Goal: Task Accomplishment & Management: Use online tool/utility

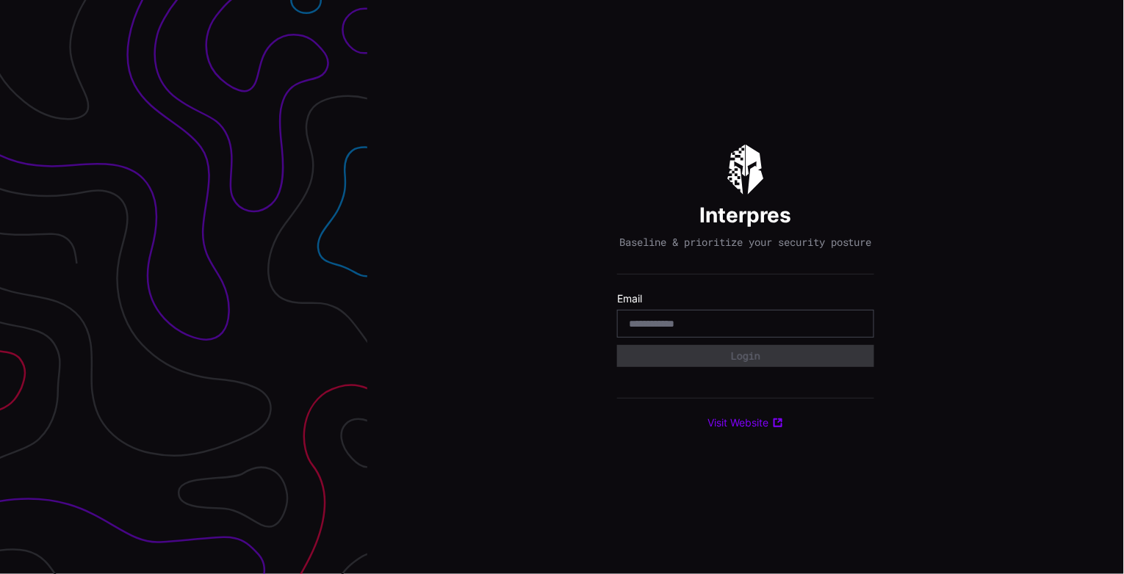
click at [659, 301] on label "Email" at bounding box center [745, 298] width 257 height 13
click at [641, 322] on div at bounding box center [745, 324] width 257 height 28
click at [643, 330] on input "email" at bounding box center [746, 323] width 234 height 13
type input "**********"
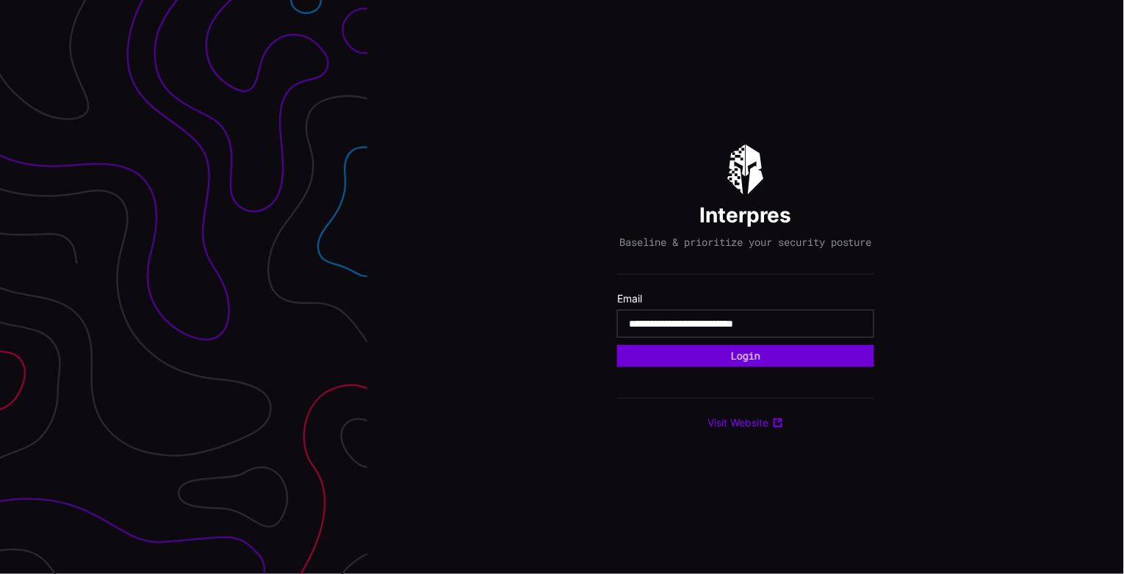
click at [708, 366] on button "Login" at bounding box center [745, 356] width 257 height 22
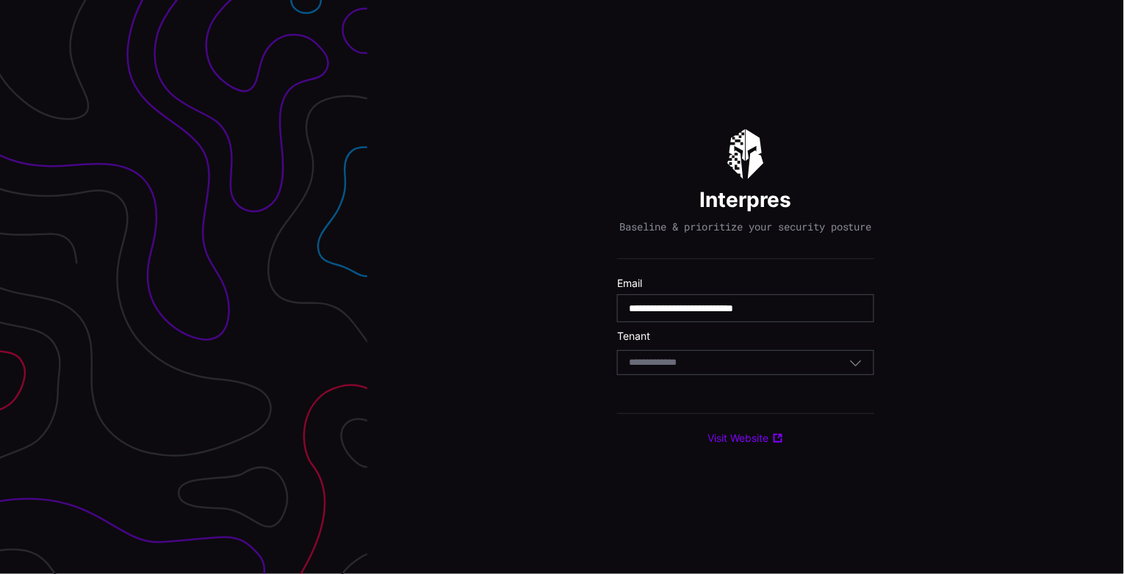
click at [707, 366] on div "Select Tenant" at bounding box center [739, 362] width 220 height 13
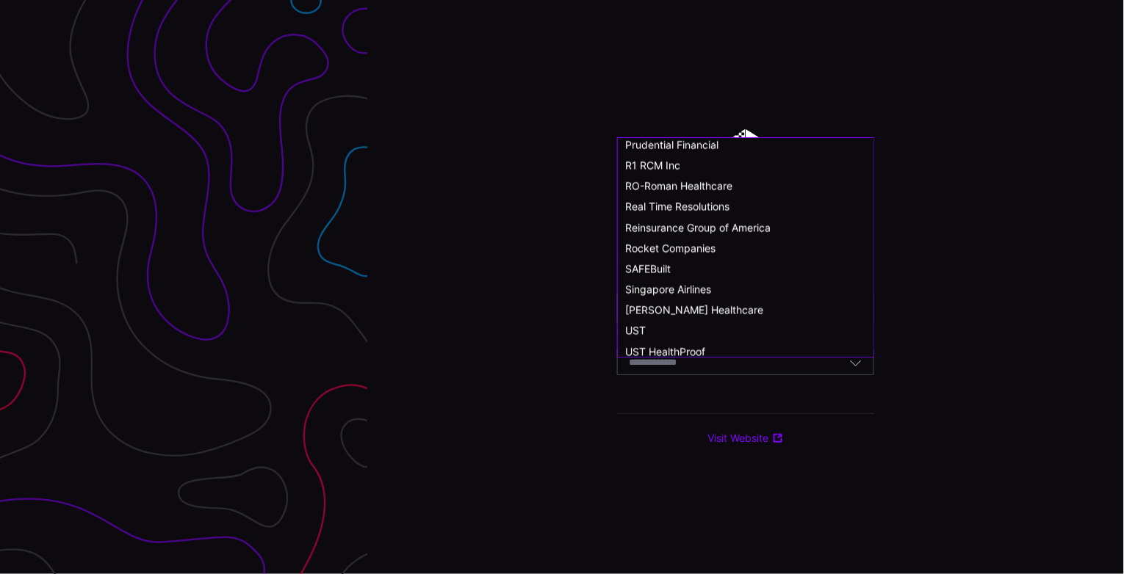
scroll to position [712, 0]
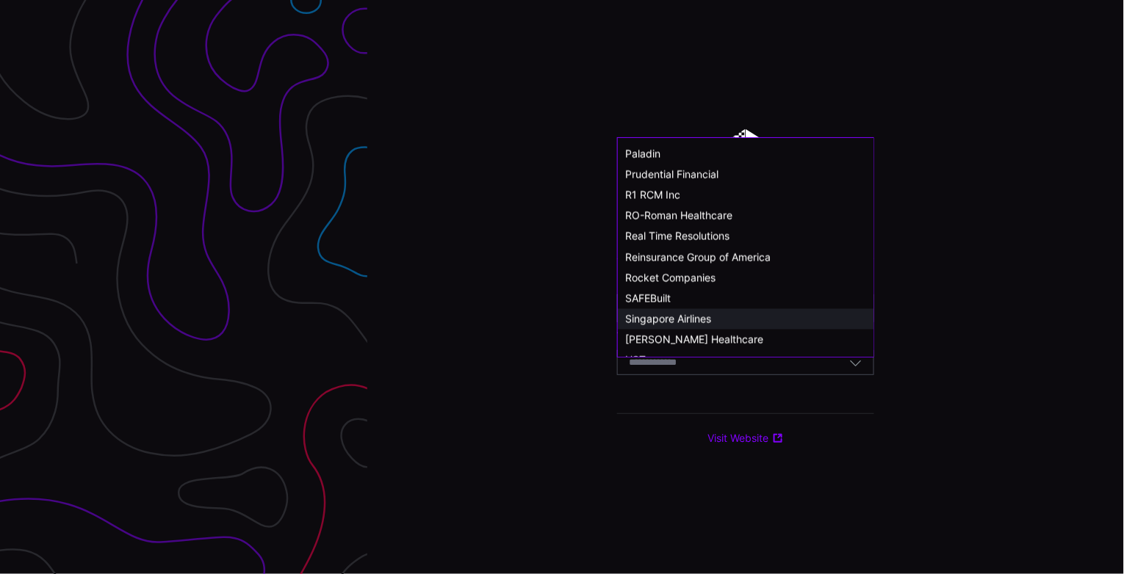
click at [717, 323] on div "Singapore Airlines" at bounding box center [745, 319] width 241 height 13
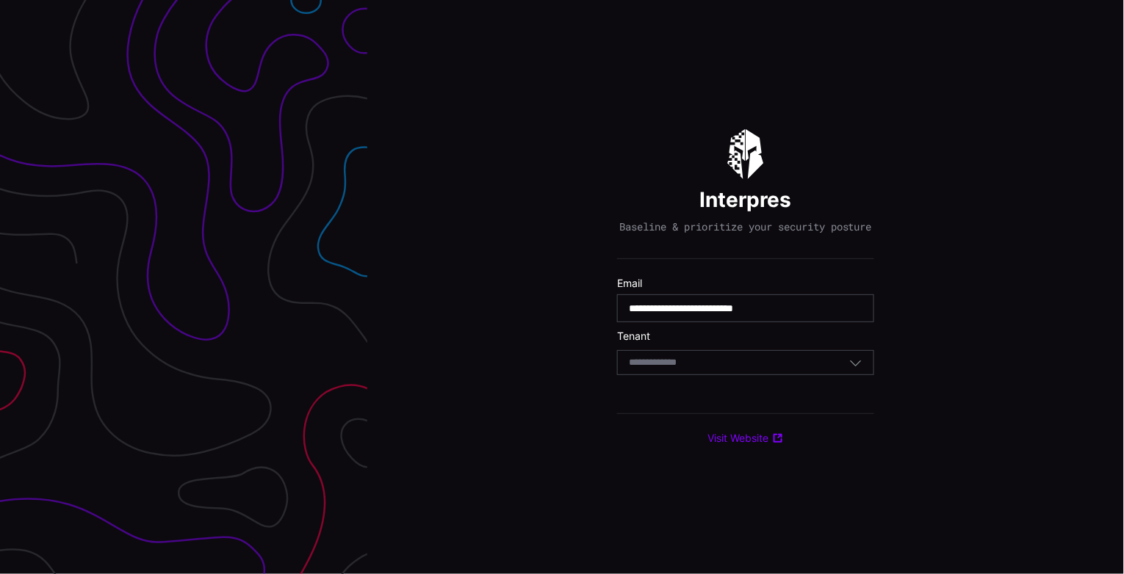
click at [735, 369] on div "Select Tenant" at bounding box center [739, 362] width 220 height 13
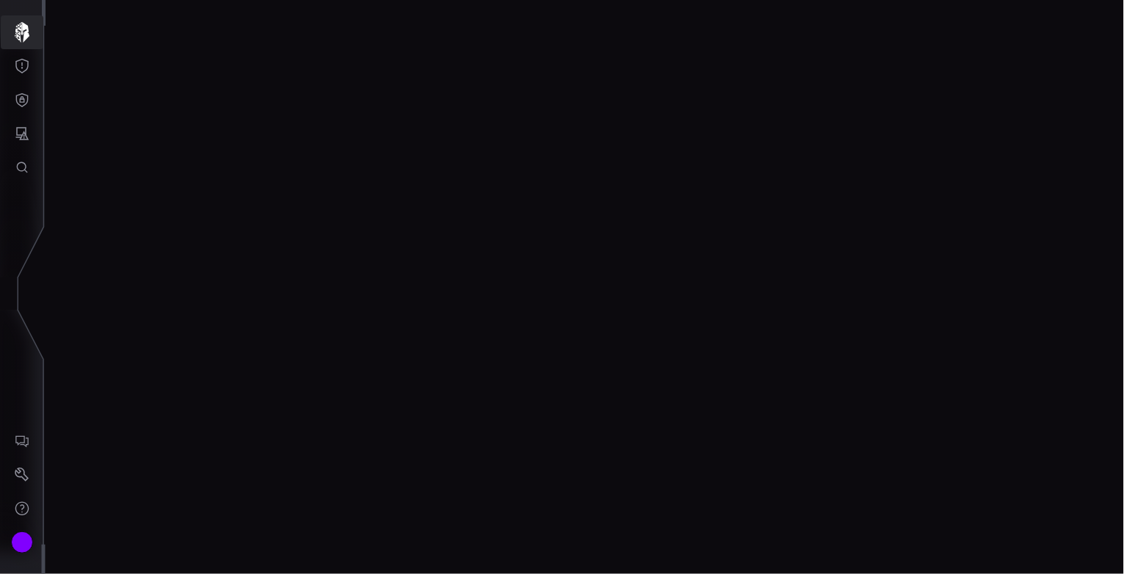
click at [30, 36] on icon "button" at bounding box center [22, 32] width 21 height 21
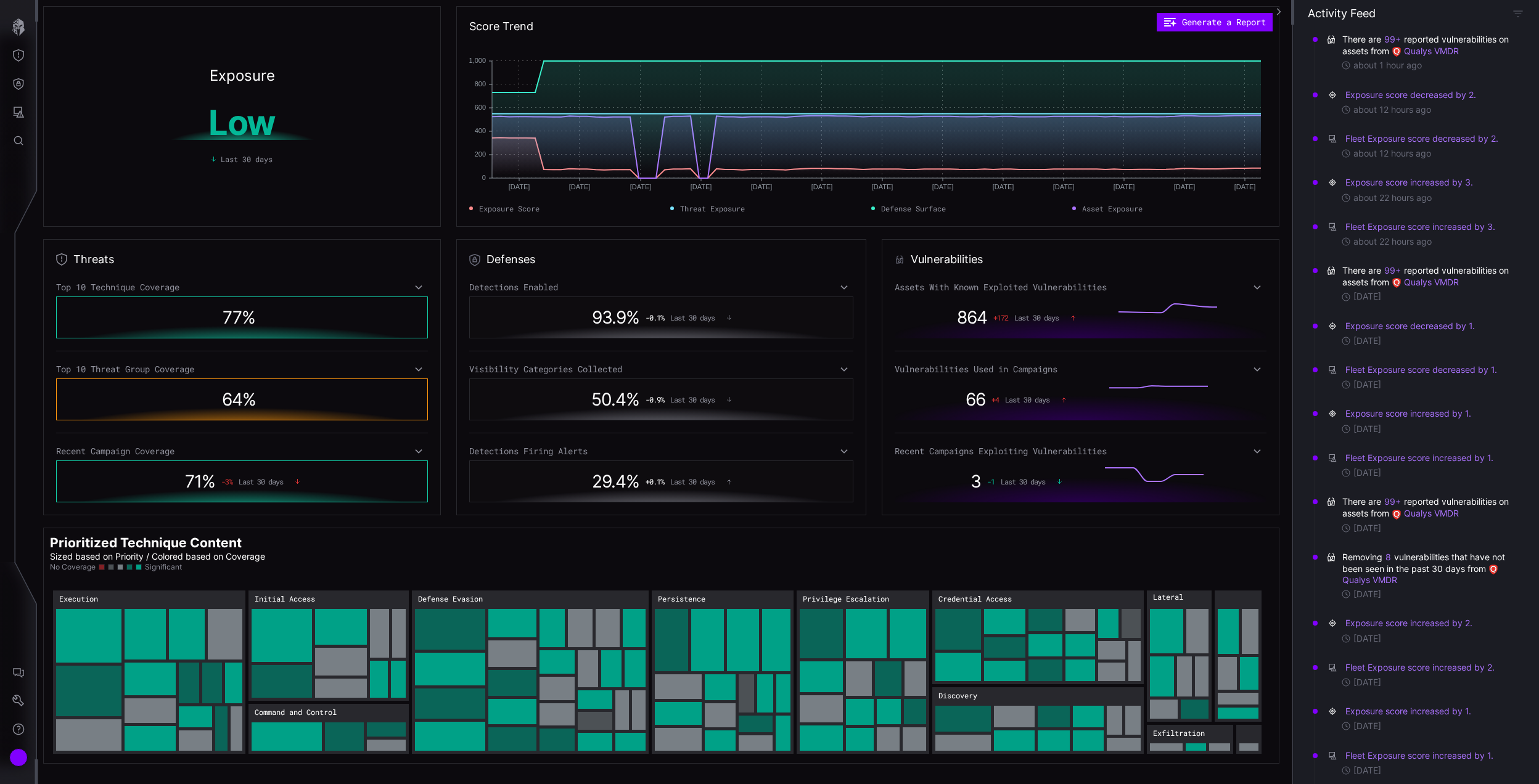
scroll to position [328, 0]
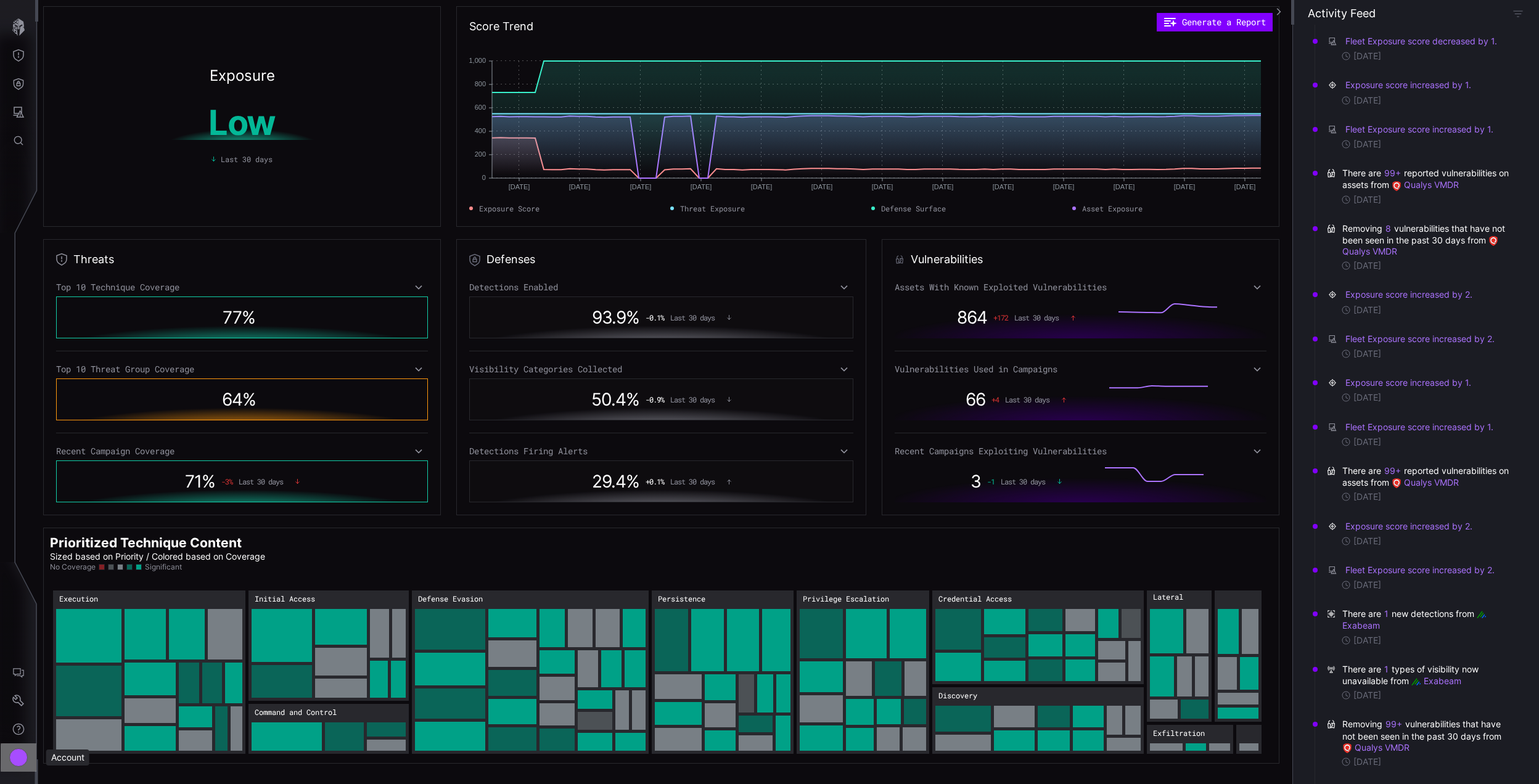
click at [22, 482] on div "Account" at bounding box center [18, 758] width 18 height 18
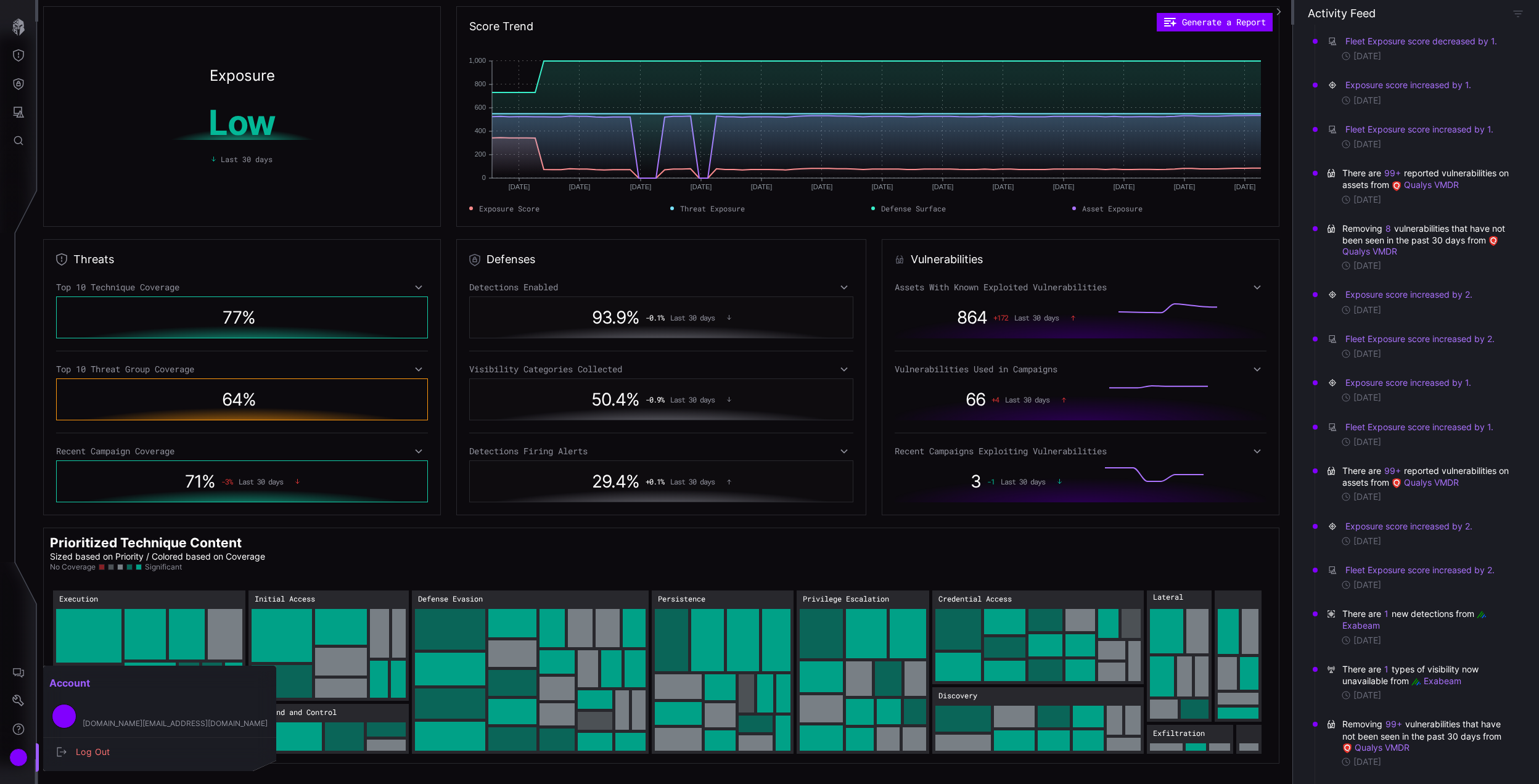
click at [16, 482] on div at bounding box center [769, 392] width 1539 height 784
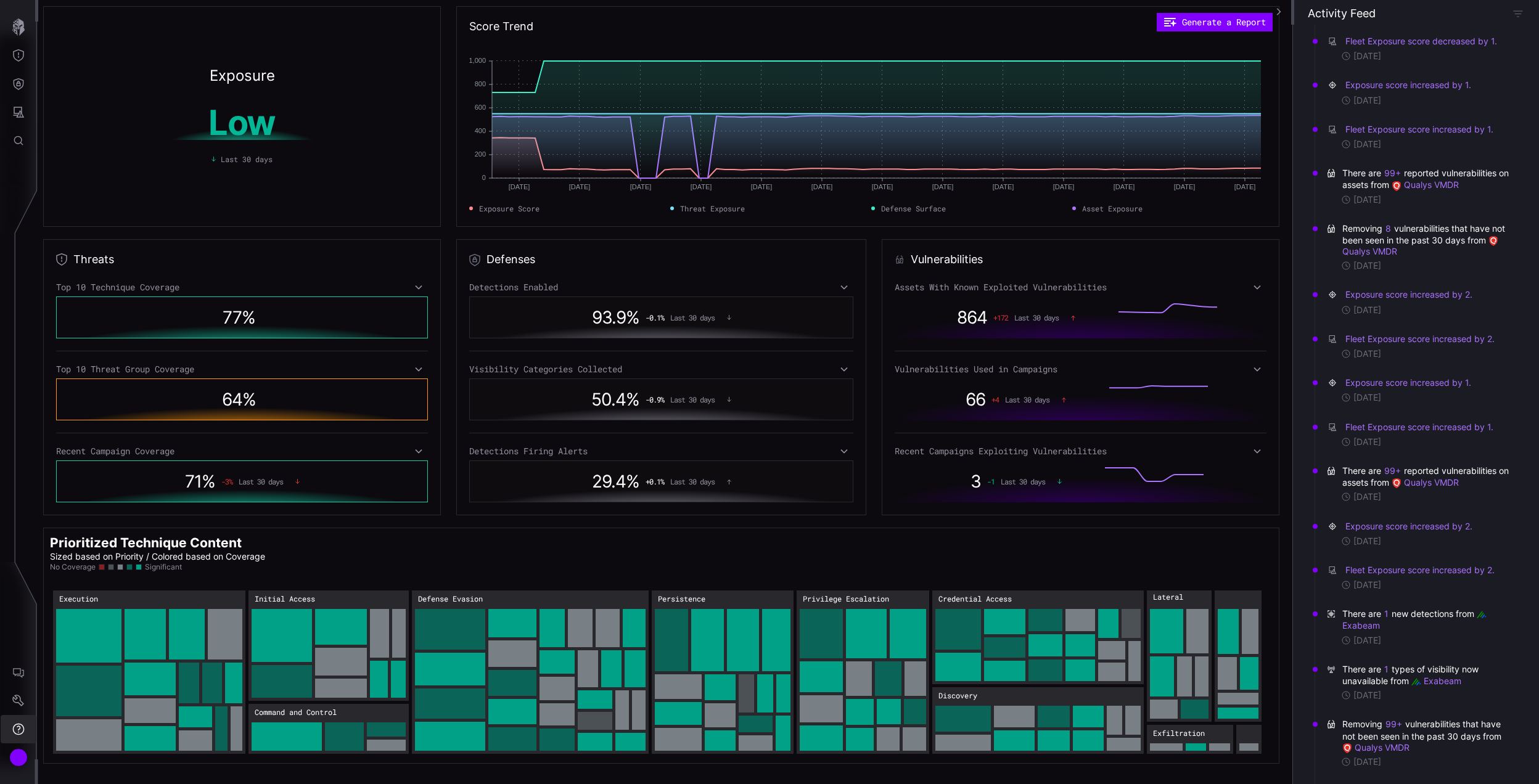
click at [18, 482] on icon "Help" at bounding box center [18, 729] width 13 height 13
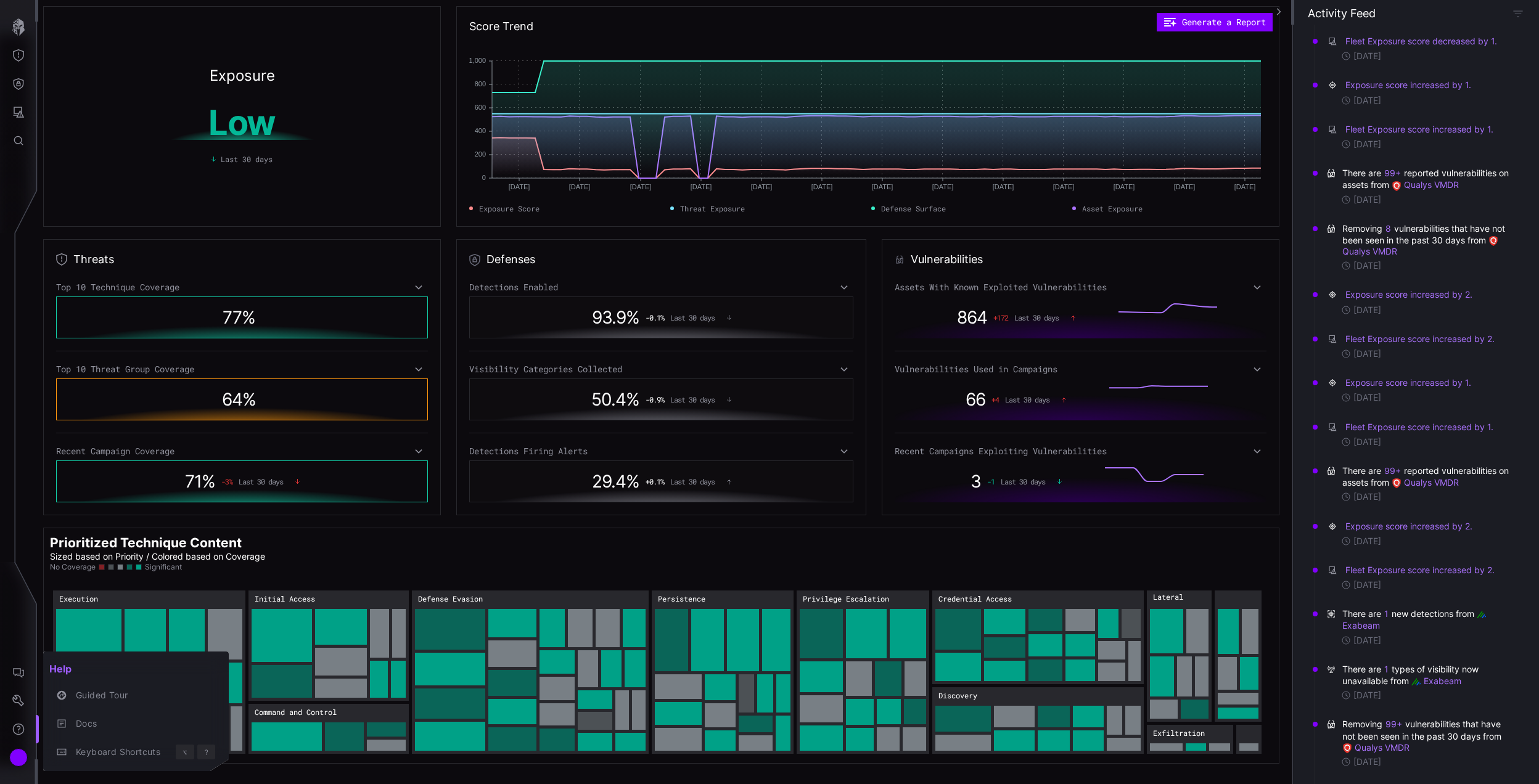
click at [22, 482] on div at bounding box center [769, 392] width 1539 height 784
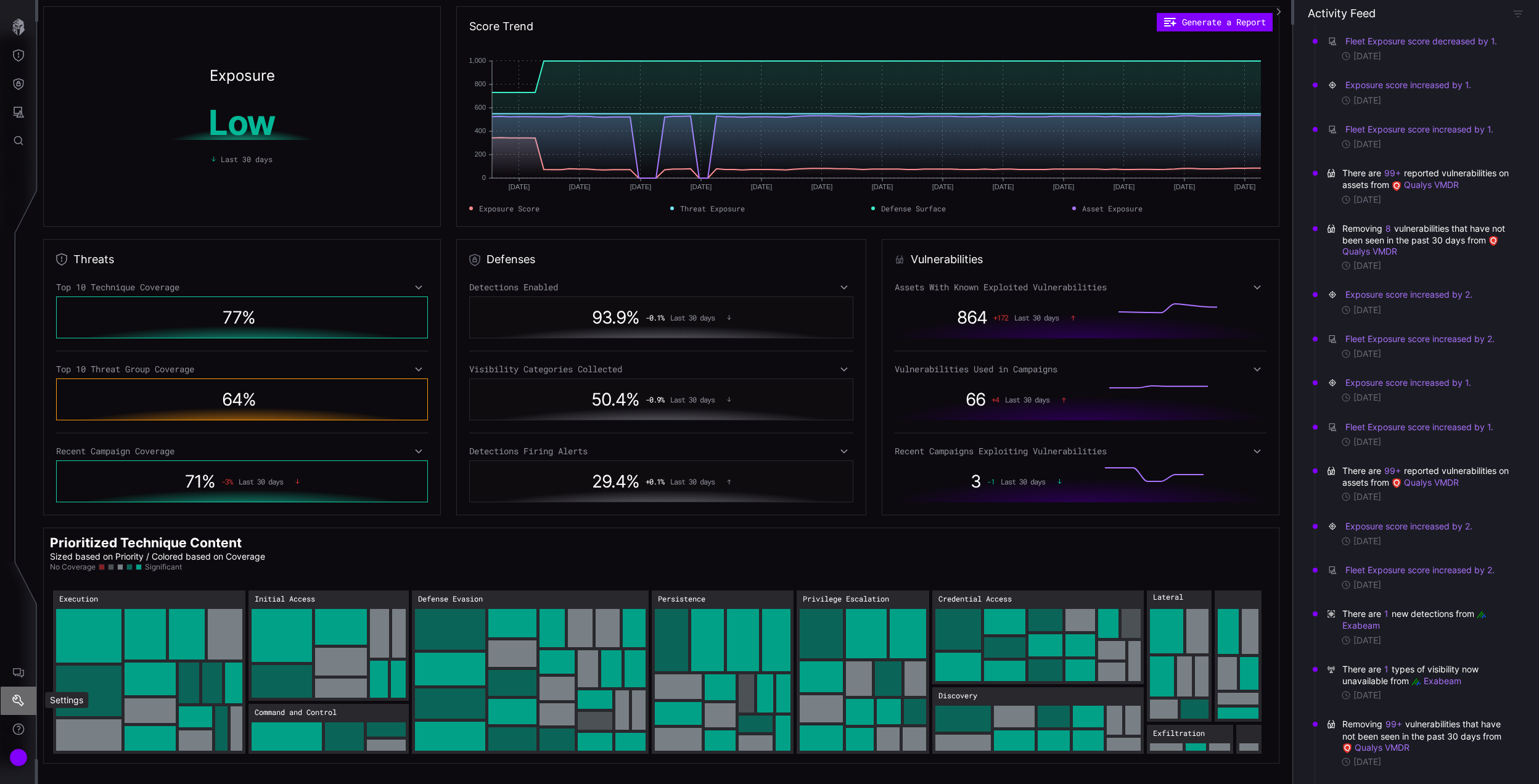
click at [20, 482] on icon "Settings" at bounding box center [18, 701] width 13 height 13
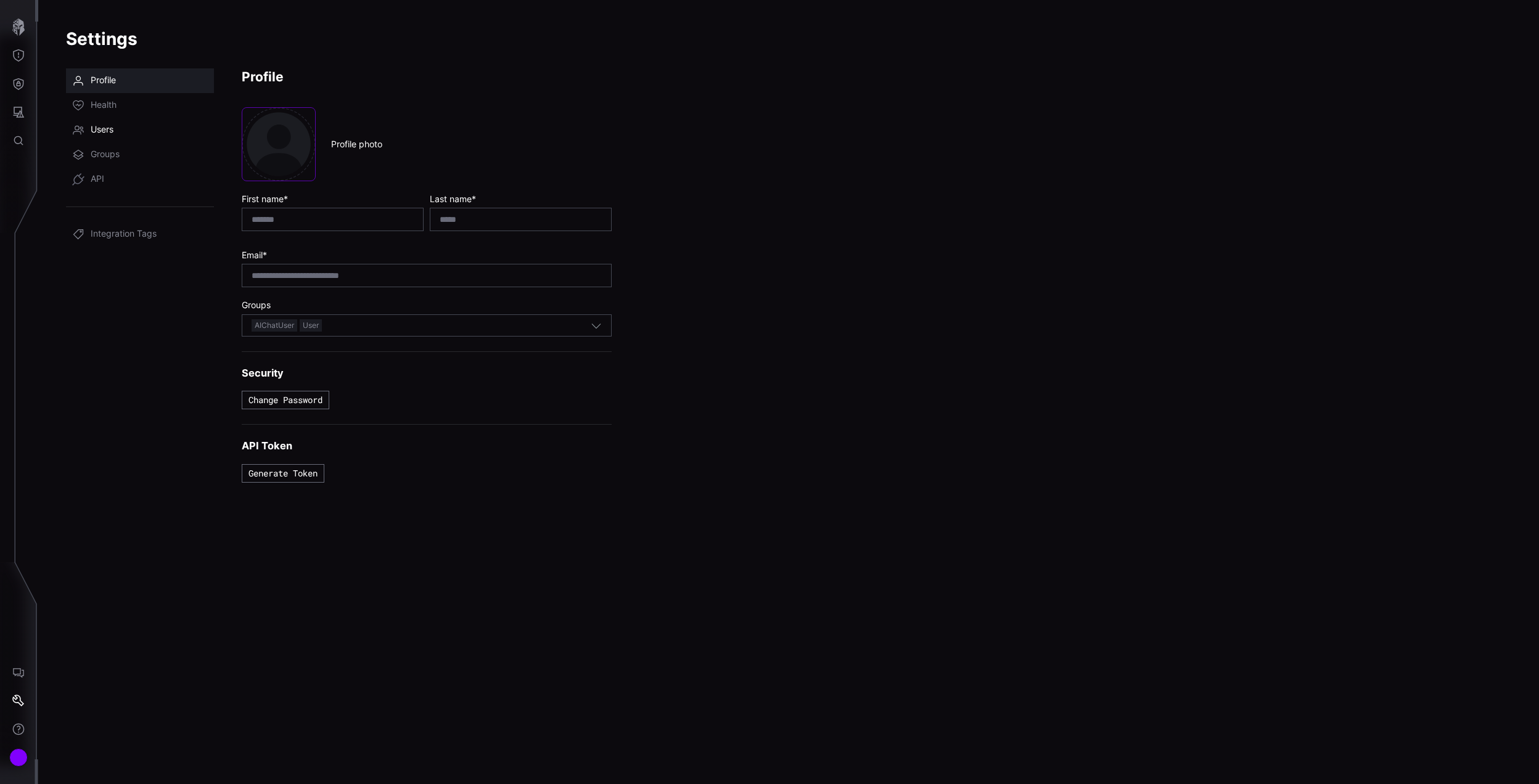
click at [112, 136] on span "Users" at bounding box center [102, 130] width 23 height 13
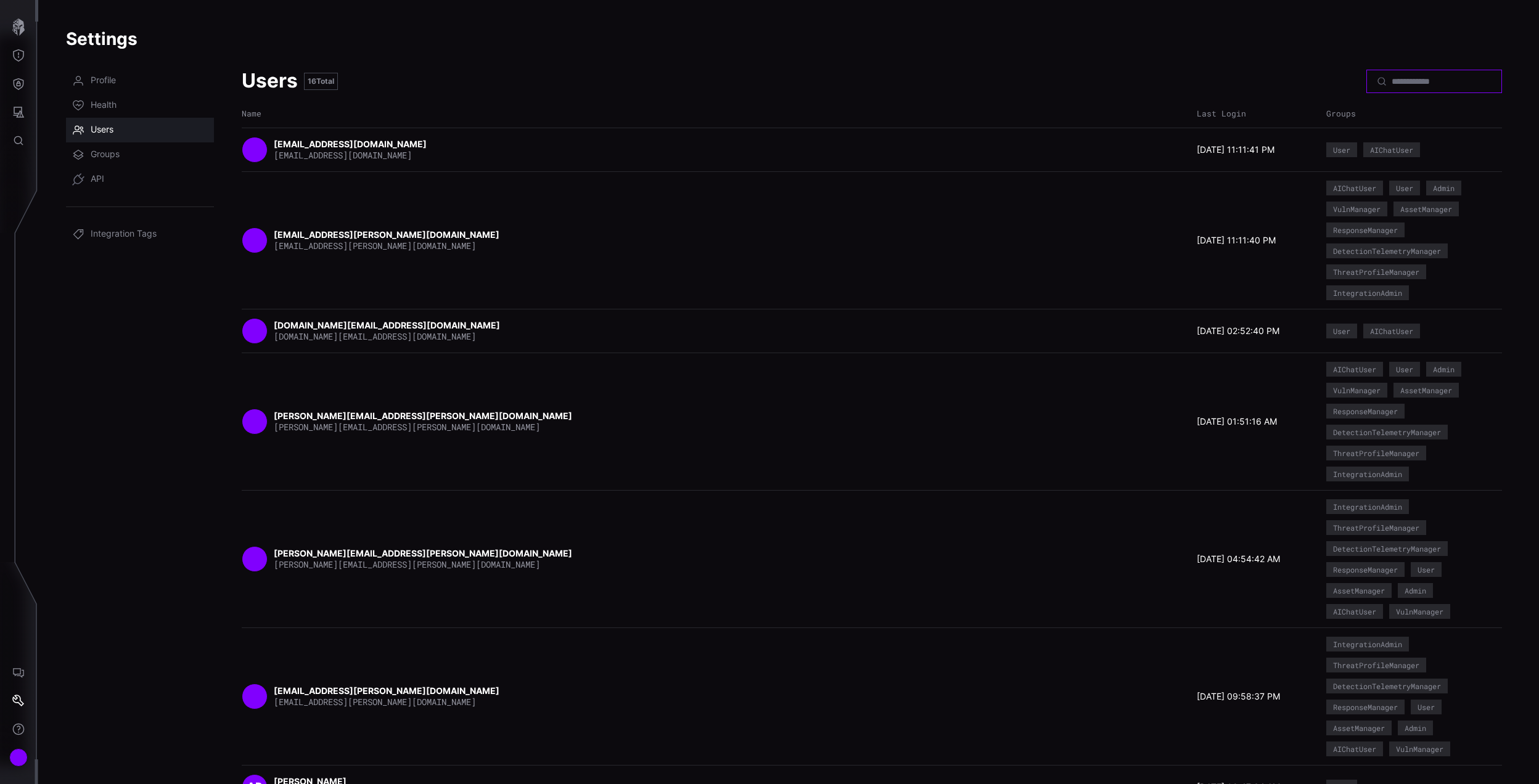
click at [943, 78] on input at bounding box center [1435, 81] width 86 height 11
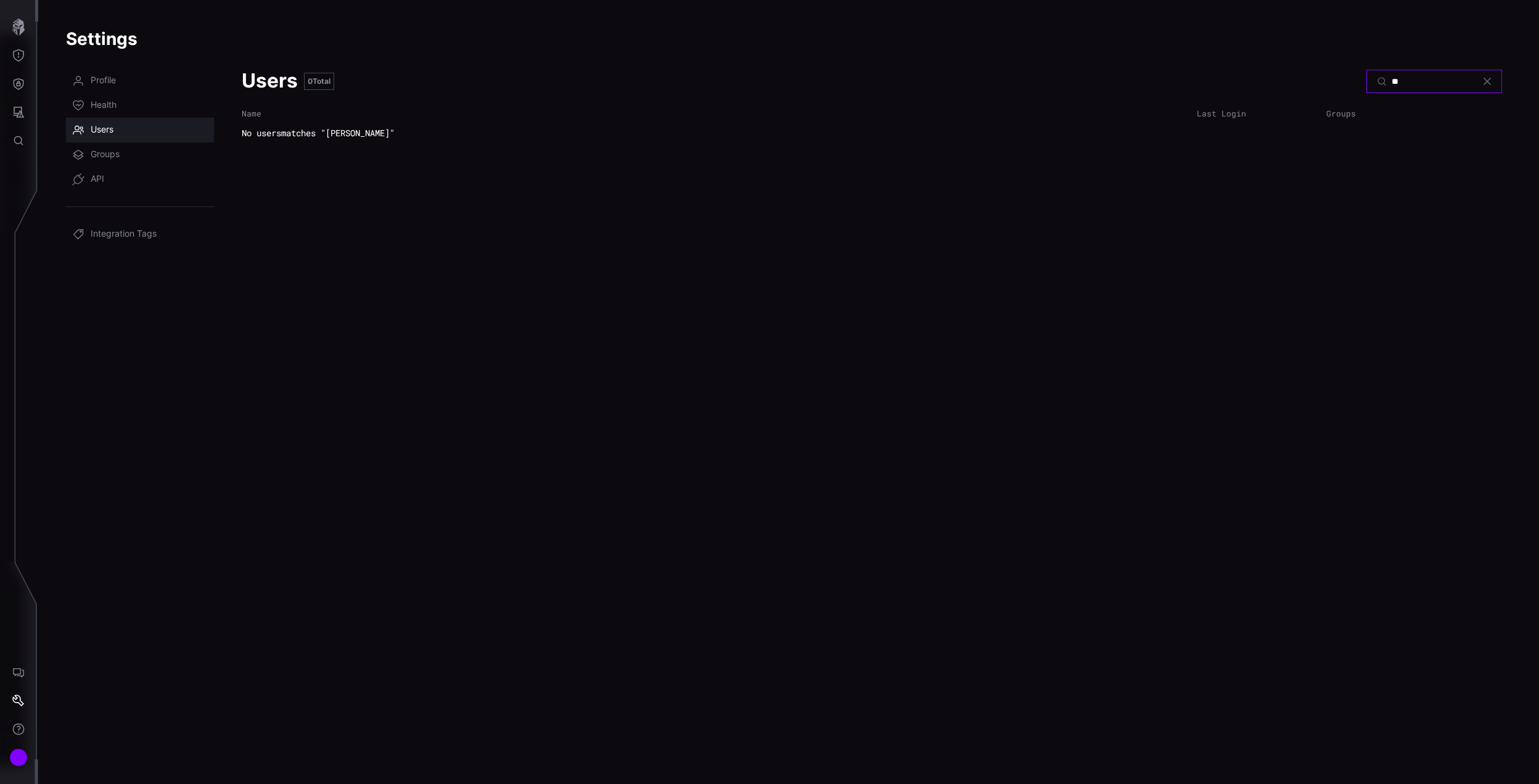
type input "*"
type input "********"
click at [943, 80] on input "********" at bounding box center [1435, 81] width 86 height 11
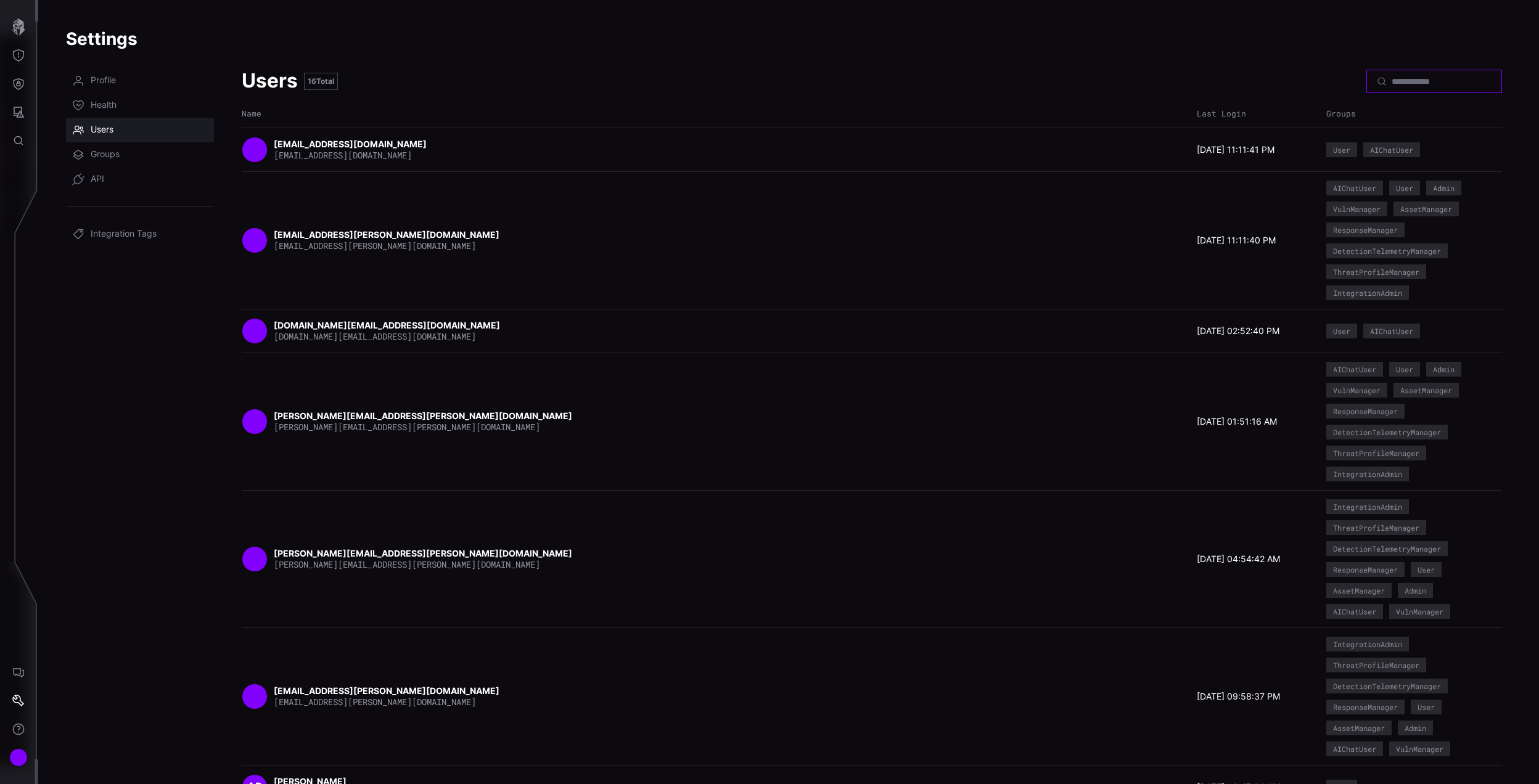
click at [943, 81] on input at bounding box center [1435, 81] width 86 height 11
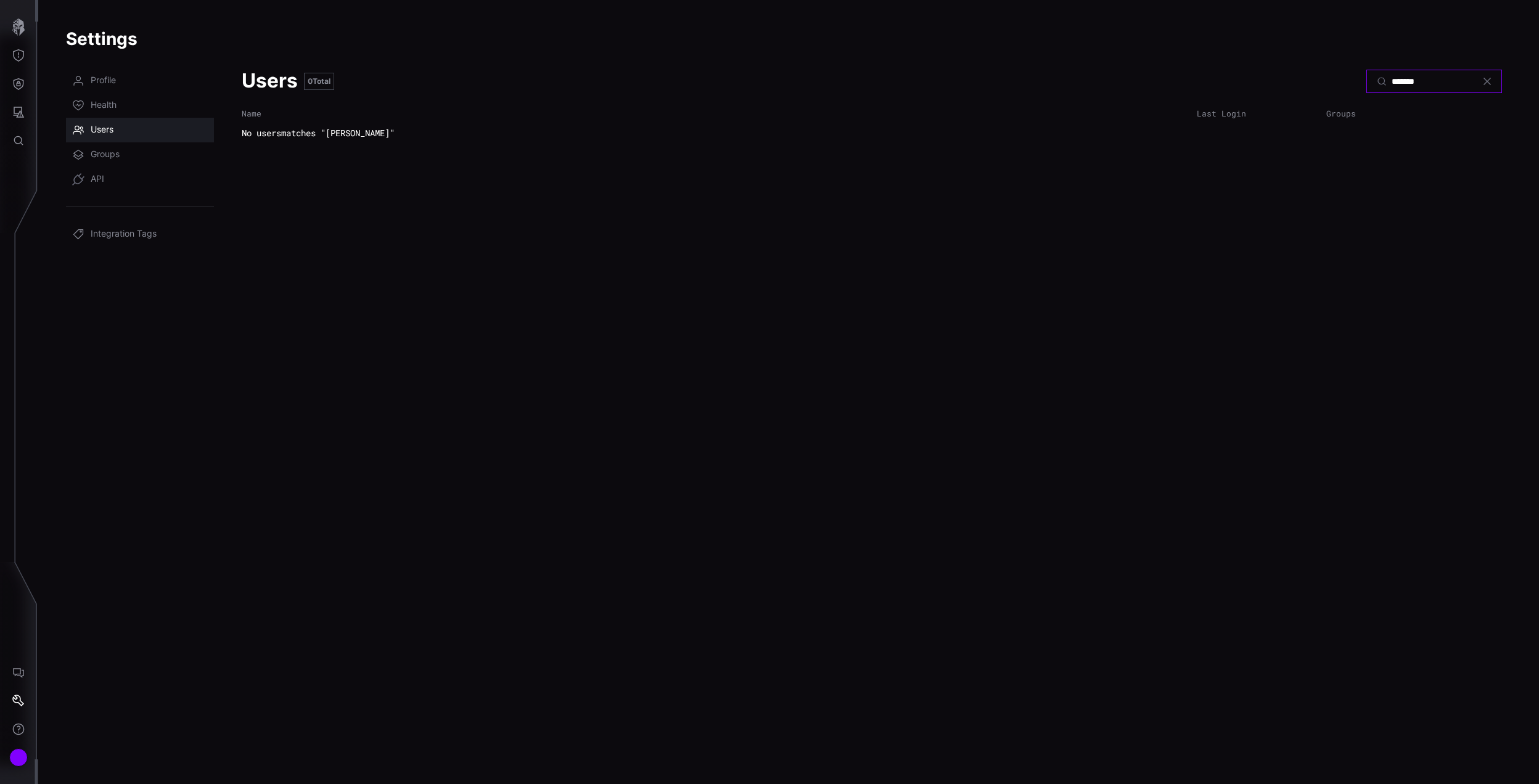
type input "*******"
click at [18, 25] on icon "button" at bounding box center [18, 27] width 13 height 18
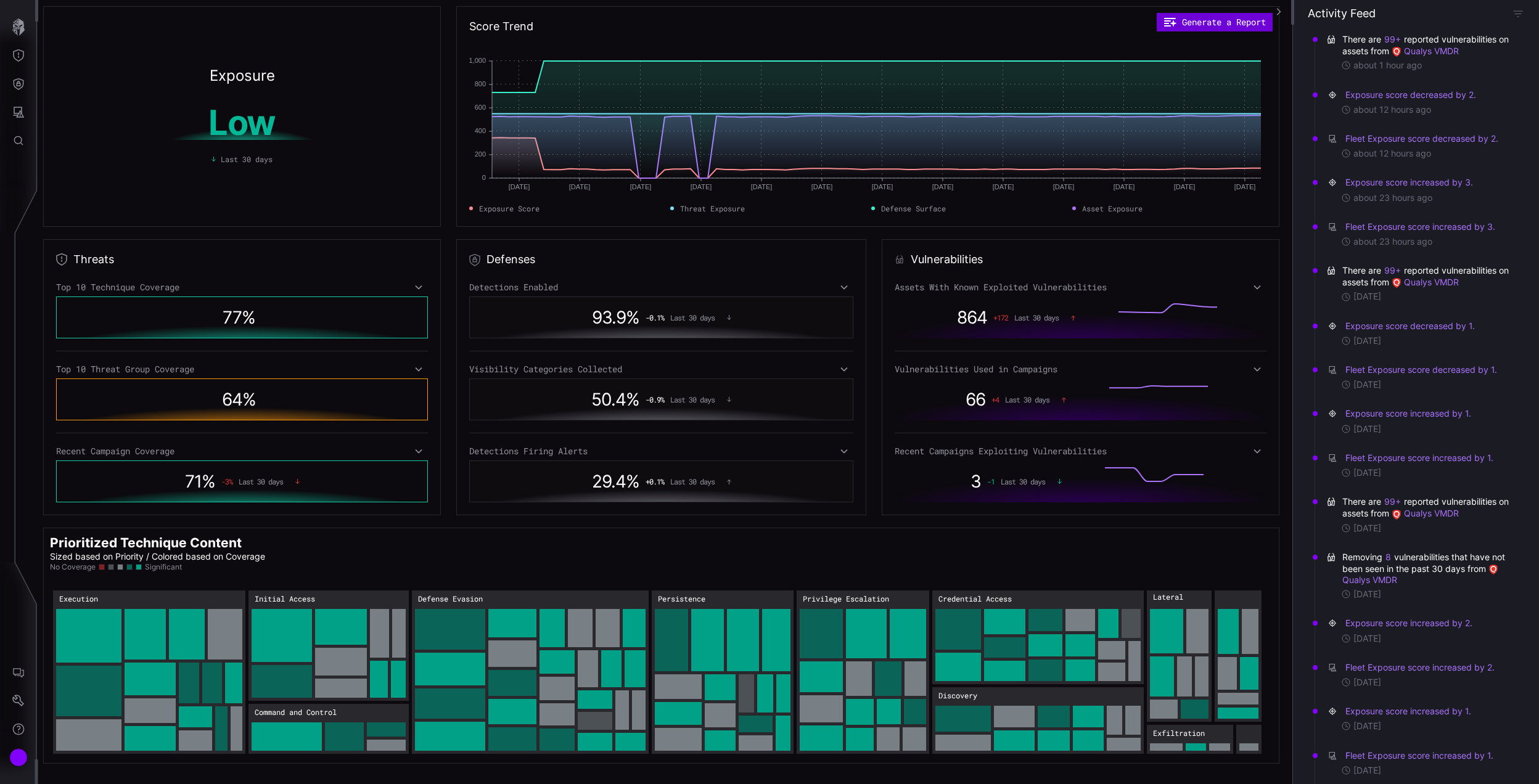
click at [943, 18] on button "Generate a Report" at bounding box center [1215, 22] width 116 height 18
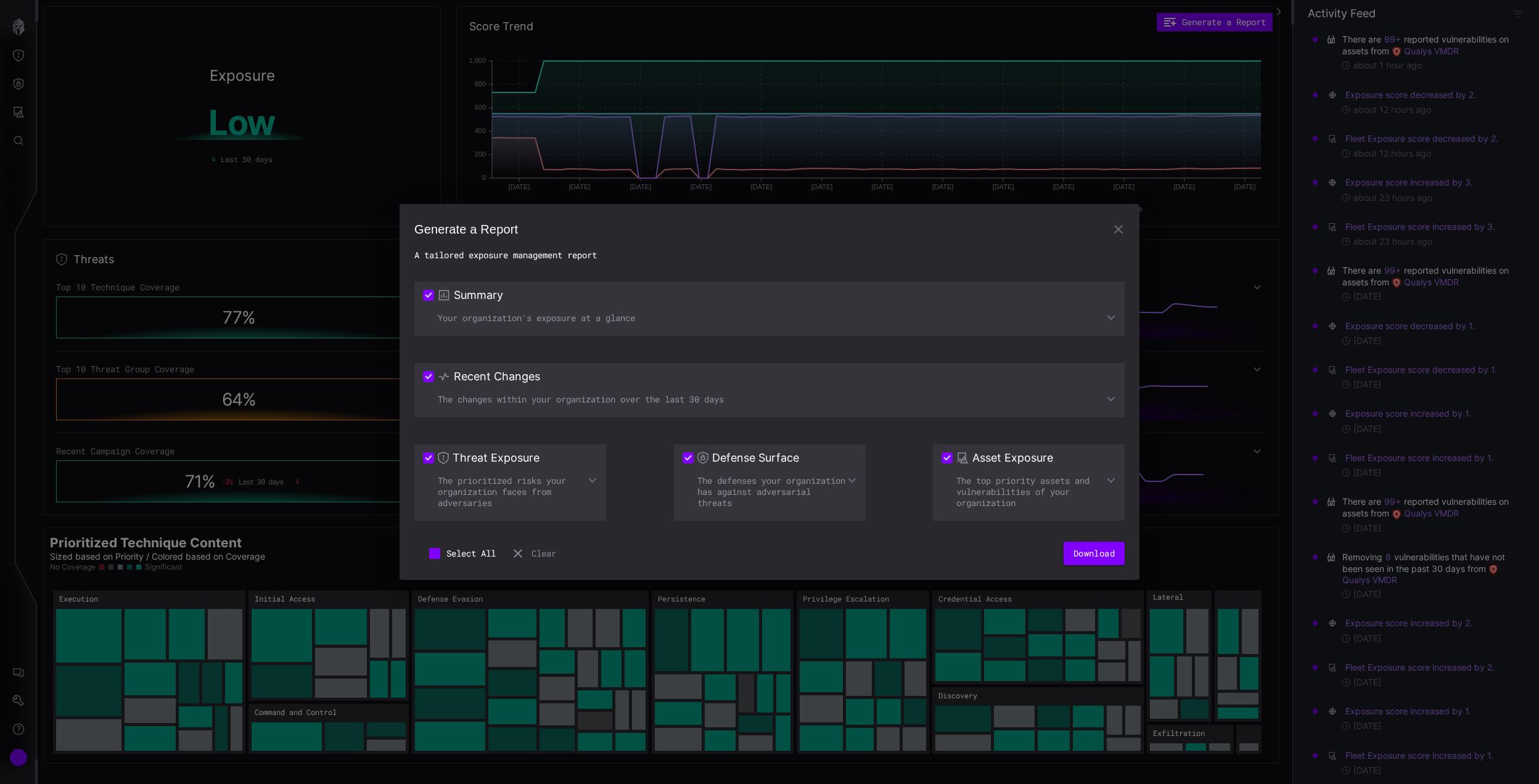
click at [943, 397] on icon at bounding box center [1112, 399] width 10 height 10
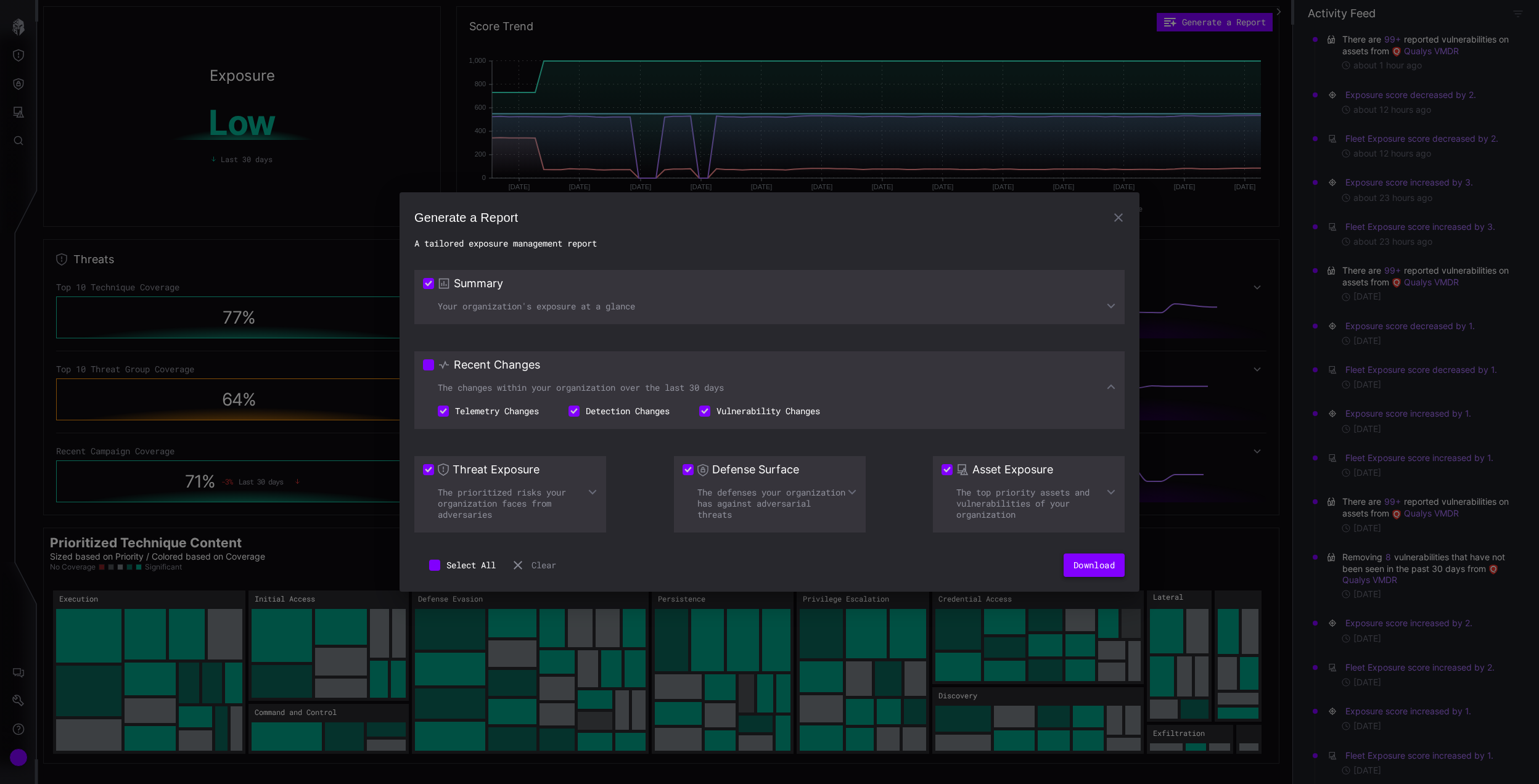
click at [943, 482] on button "Download" at bounding box center [1094, 566] width 61 height 24
